Goal: Transaction & Acquisition: Subscribe to service/newsletter

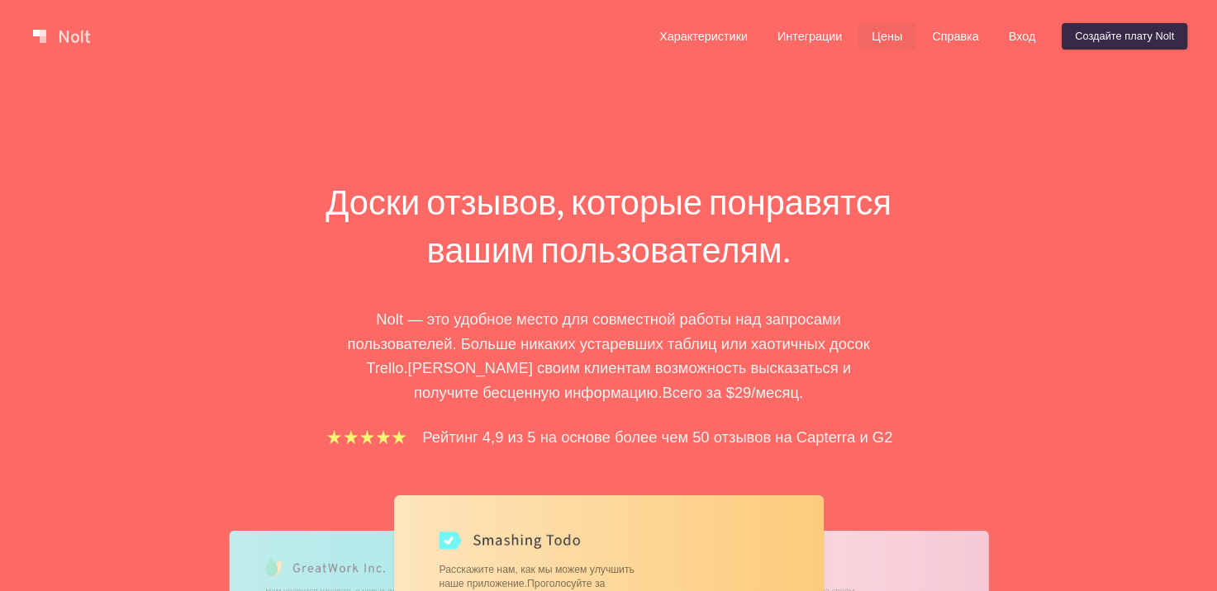
click at [889, 31] on ya-tr-span "Цены" at bounding box center [886, 36] width 31 height 13
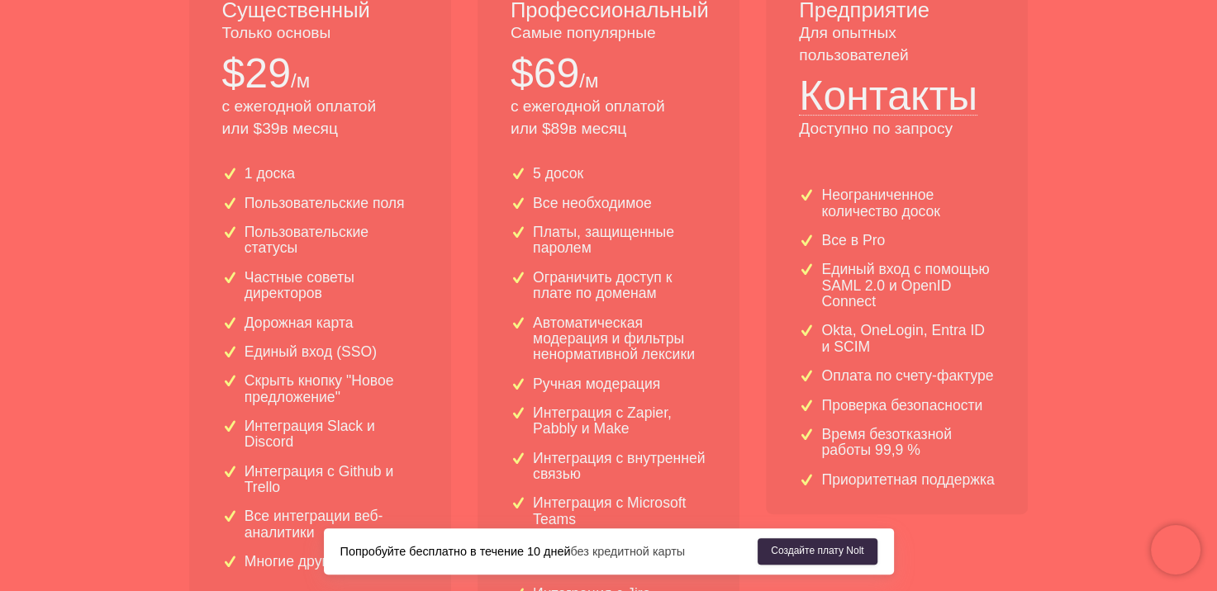
scroll to position [330, 0]
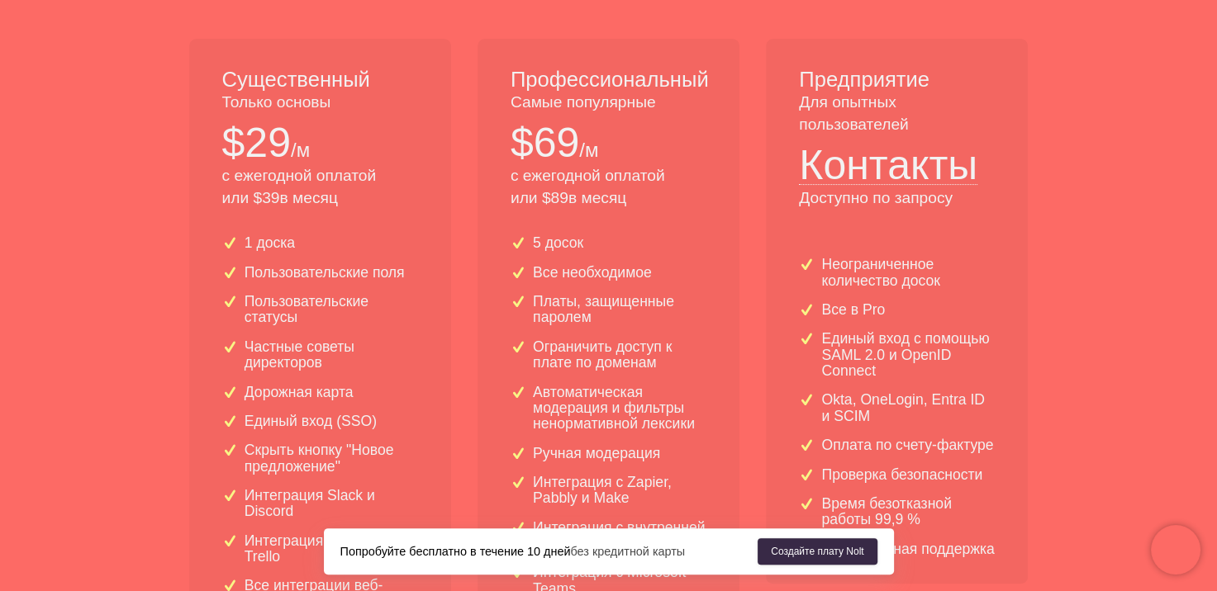
click at [268, 197] on ya-tr-span "39" at bounding box center [270, 197] width 17 height 17
click at [270, 200] on ya-tr-span "39" at bounding box center [270, 197] width 17 height 17
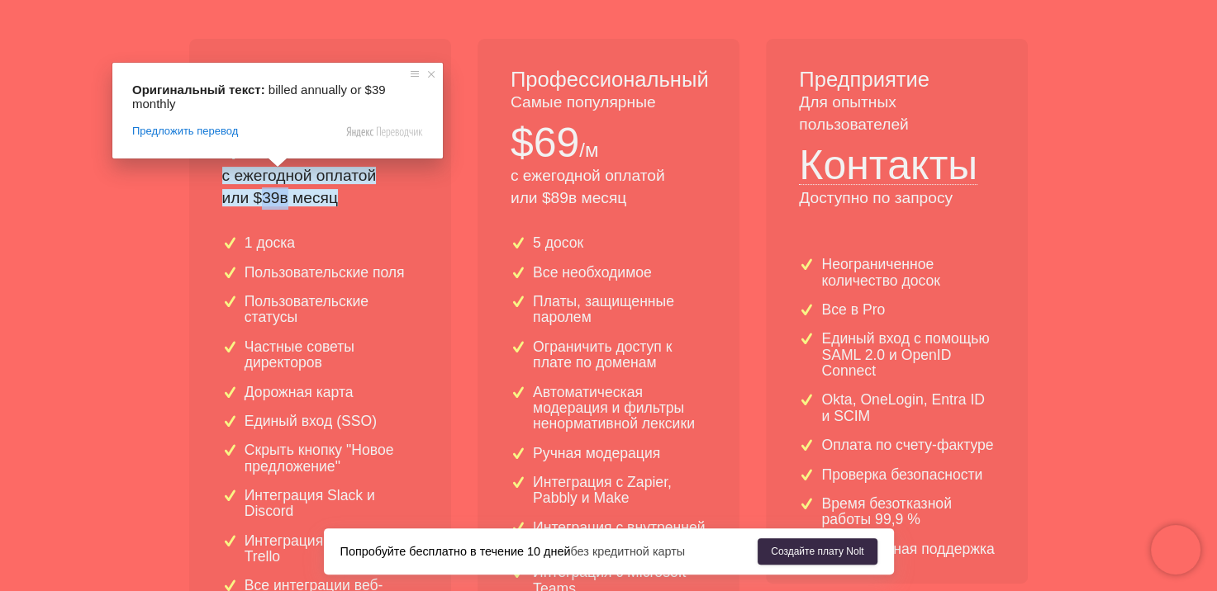
drag, startPoint x: 279, startPoint y: 197, endPoint x: 255, endPoint y: 198, distance: 24.0
click at [255, 198] on p "с ежегодной оплатой или $ 39 в месяц" at bounding box center [320, 187] width 196 height 45
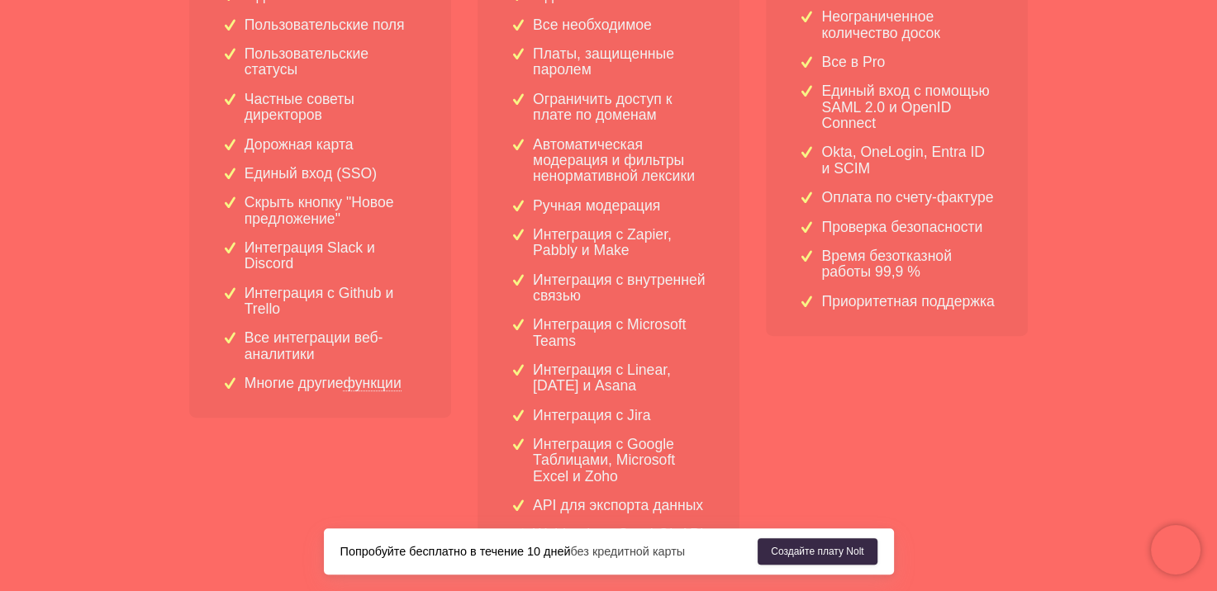
scroll to position [413, 0]
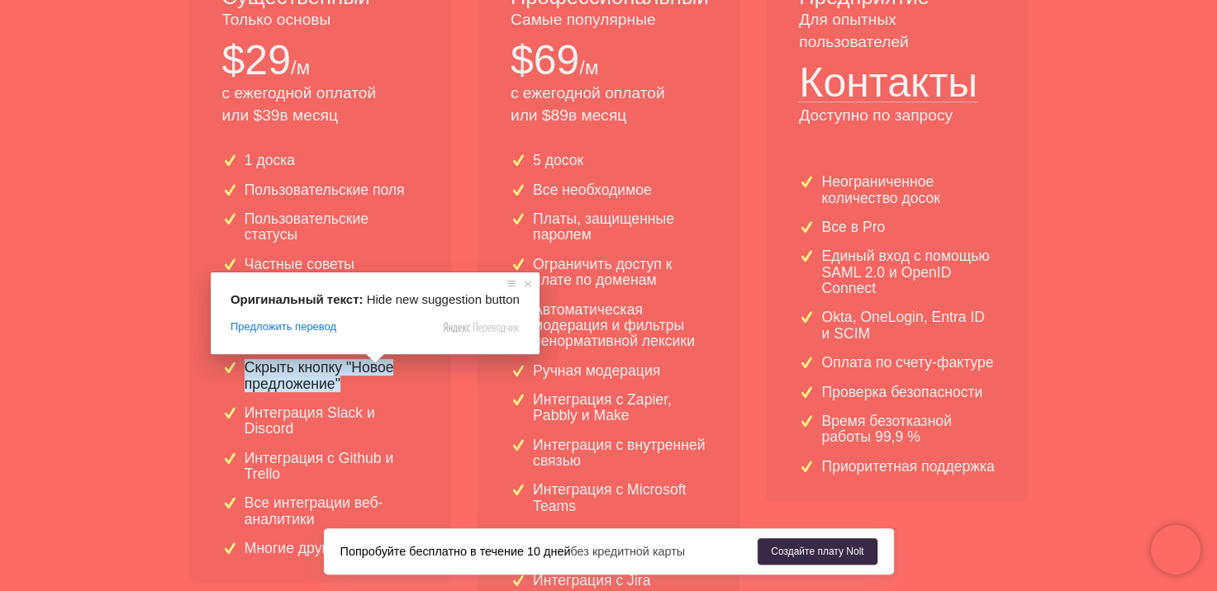
click at [430, 193] on div "1 доска Пользовательские поля Пользовательские статусы Частные советы директоро…" at bounding box center [320, 361] width 262 height 443
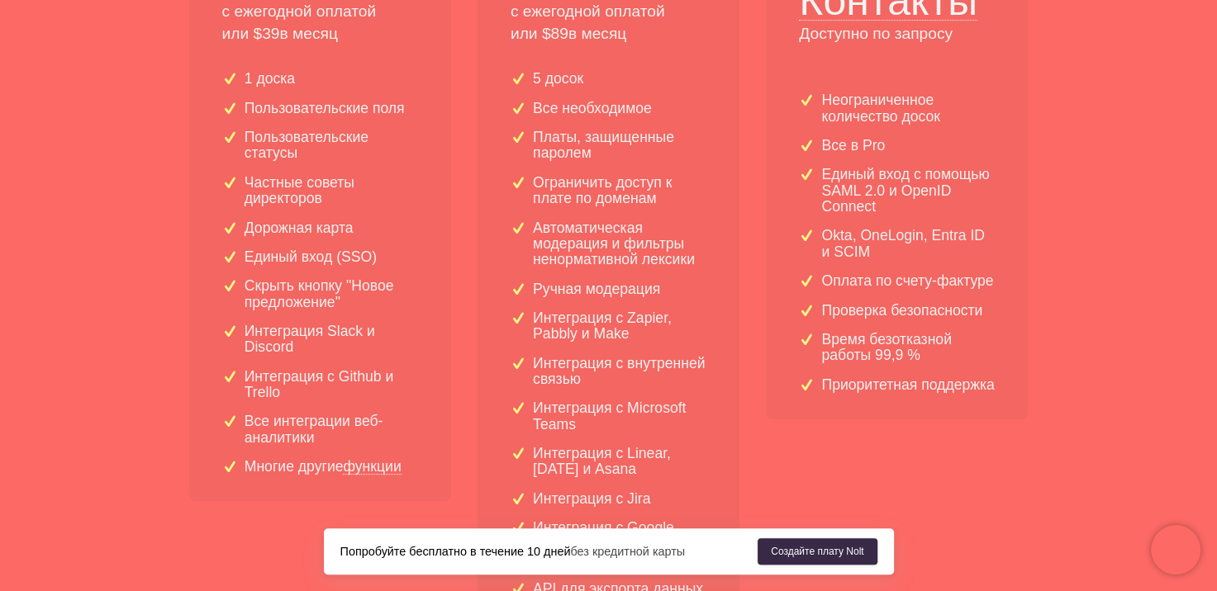
scroll to position [496, 0]
